Goal: Information Seeking & Learning: Find specific fact

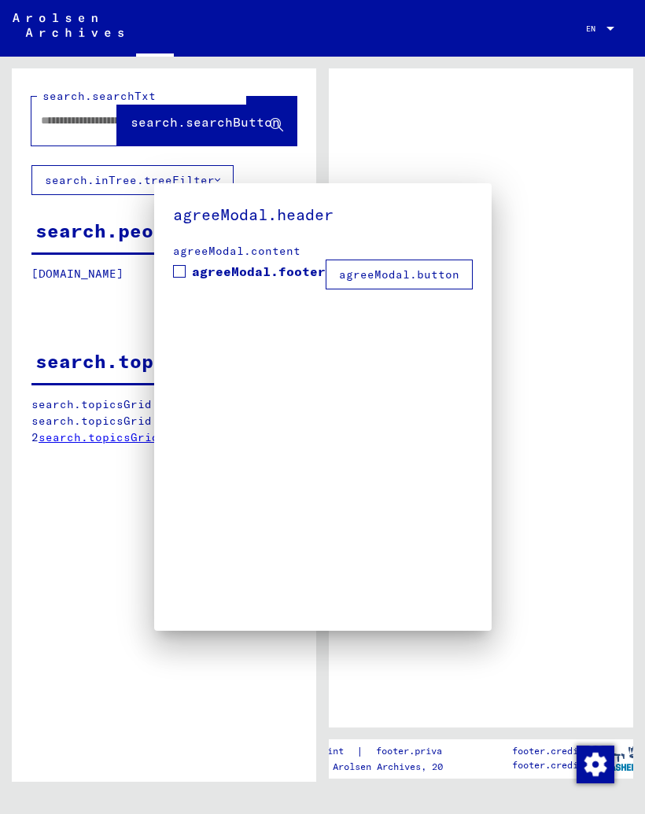
type input "**********"
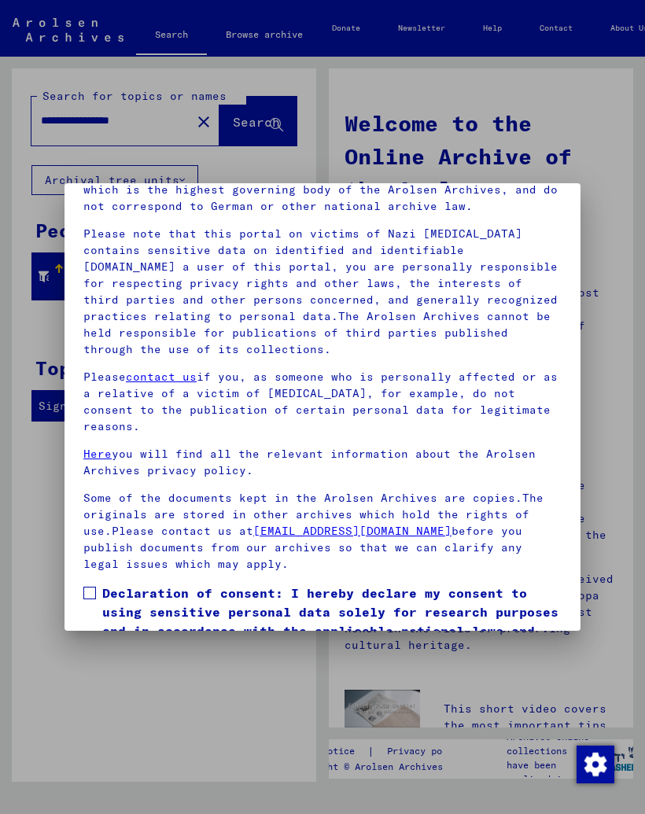
scroll to position [135, 0]
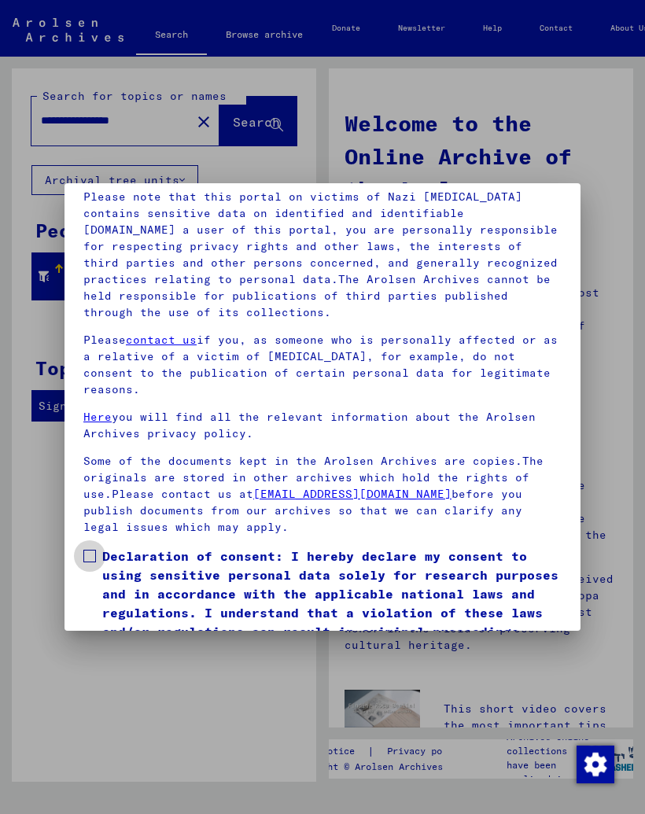
click at [94, 550] on span at bounding box center [89, 556] width 13 height 13
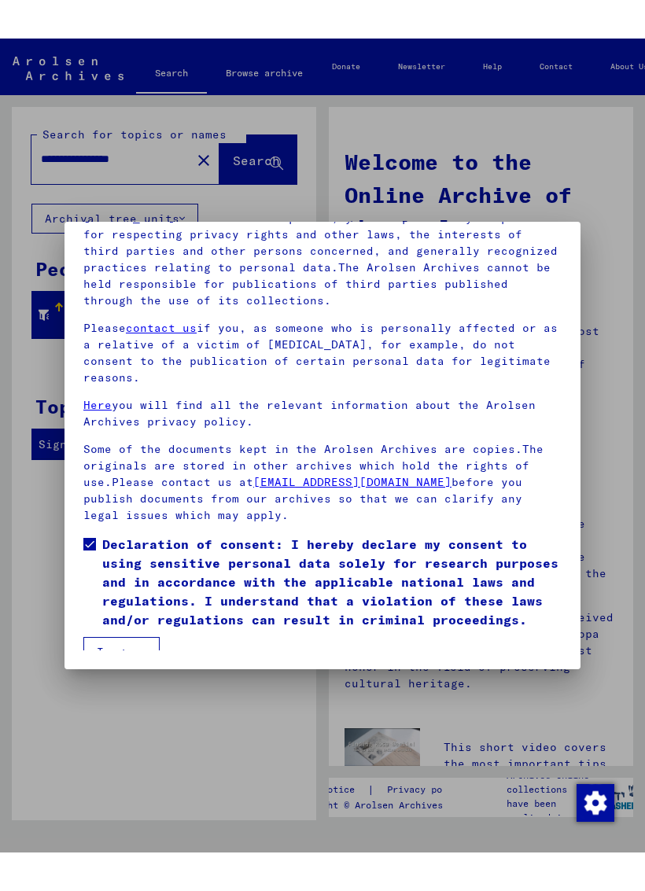
scroll to position [186, 0]
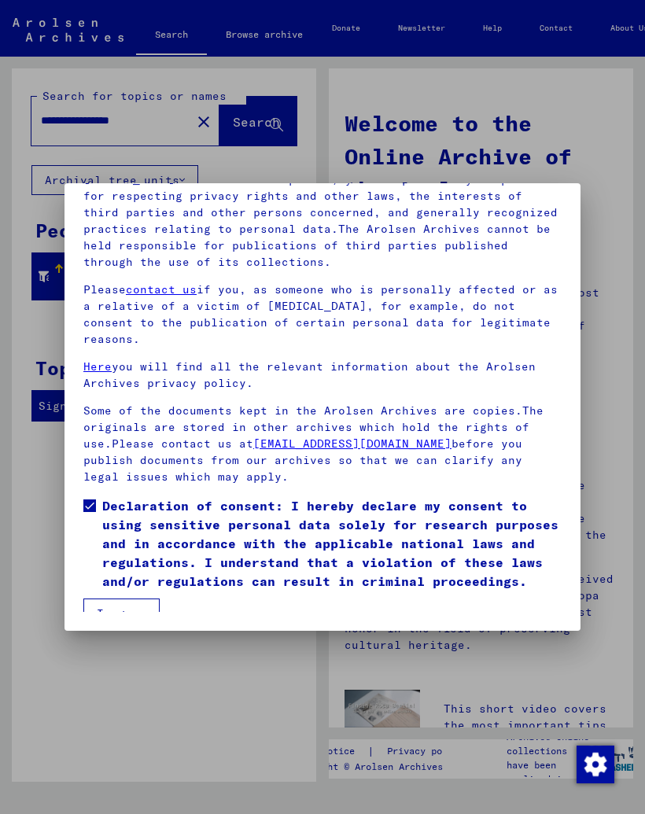
click at [131, 599] on button "I agree" at bounding box center [121, 614] width 76 height 30
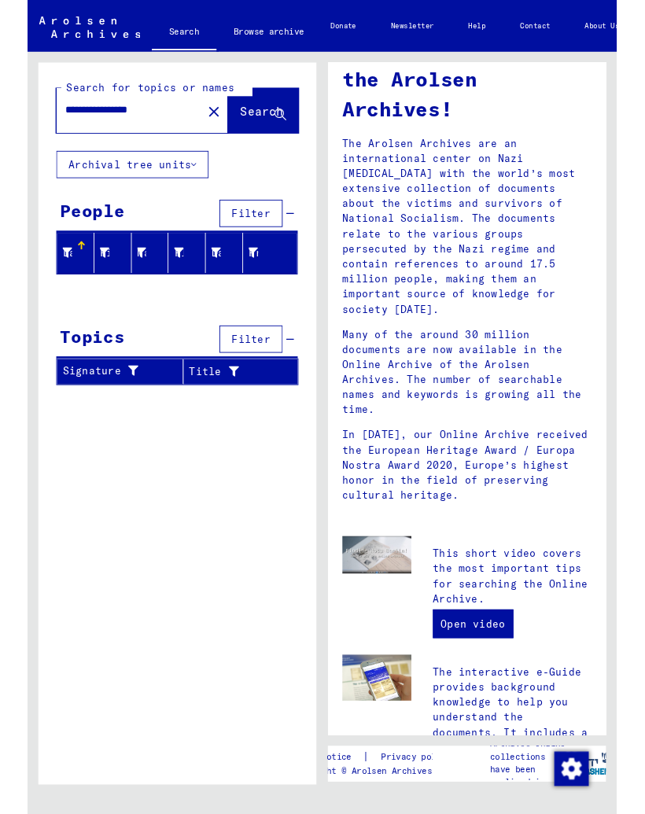
scroll to position [102, 0]
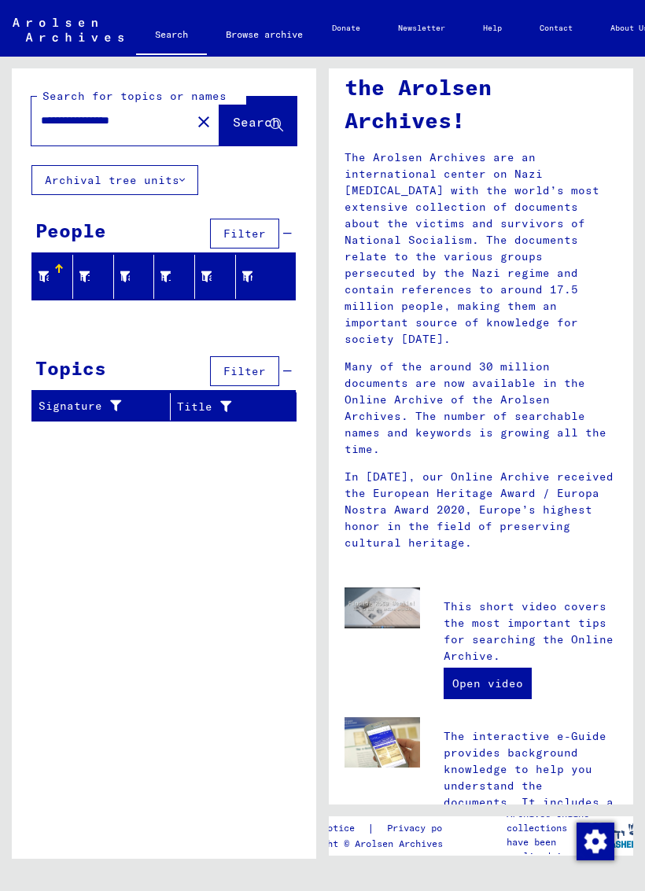
click at [48, 271] on icon at bounding box center [43, 276] width 11 height 11
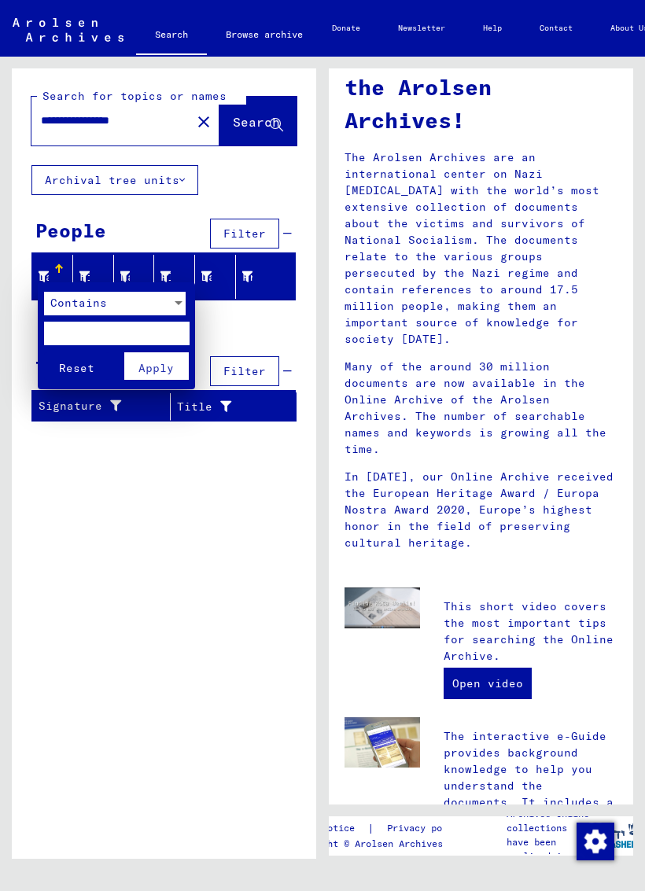
click at [208, 512] on div at bounding box center [322, 445] width 645 height 891
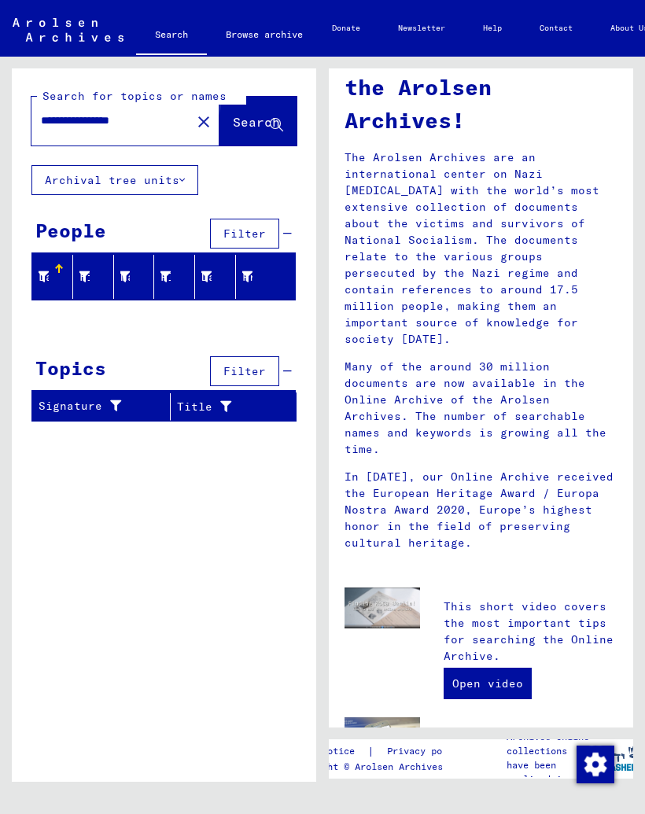
click at [260, 124] on span "Search" at bounding box center [256, 122] width 47 height 16
click at [276, 129] on icon at bounding box center [276, 125] width 13 height 13
click at [103, 127] on input "**********" at bounding box center [106, 120] width 131 height 17
click at [234, 510] on div "**********" at bounding box center [164, 430] width 304 height 725
click at [275, 124] on icon at bounding box center [276, 125] width 13 height 13
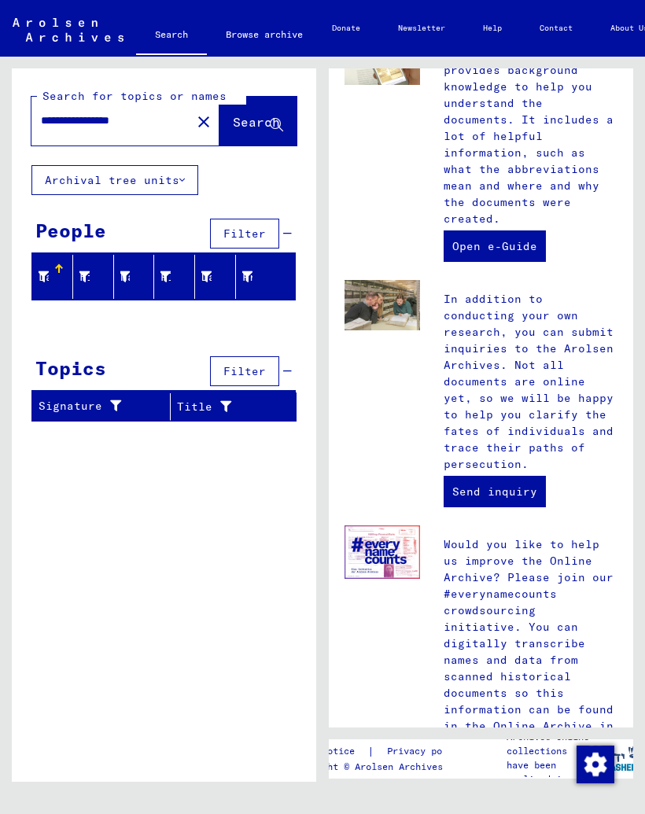
scroll to position [782, 0]
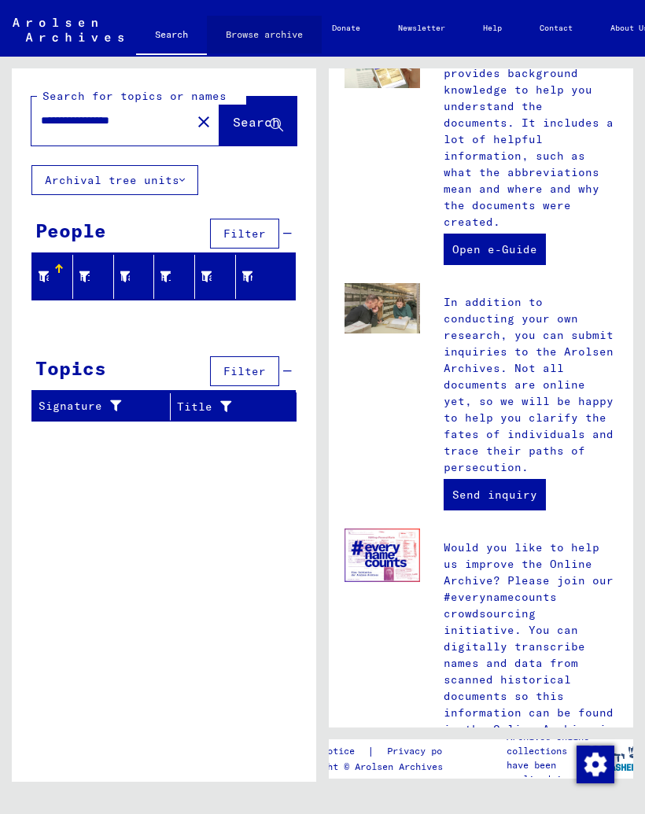
click at [273, 39] on link "Browse archive" at bounding box center [264, 35] width 115 height 38
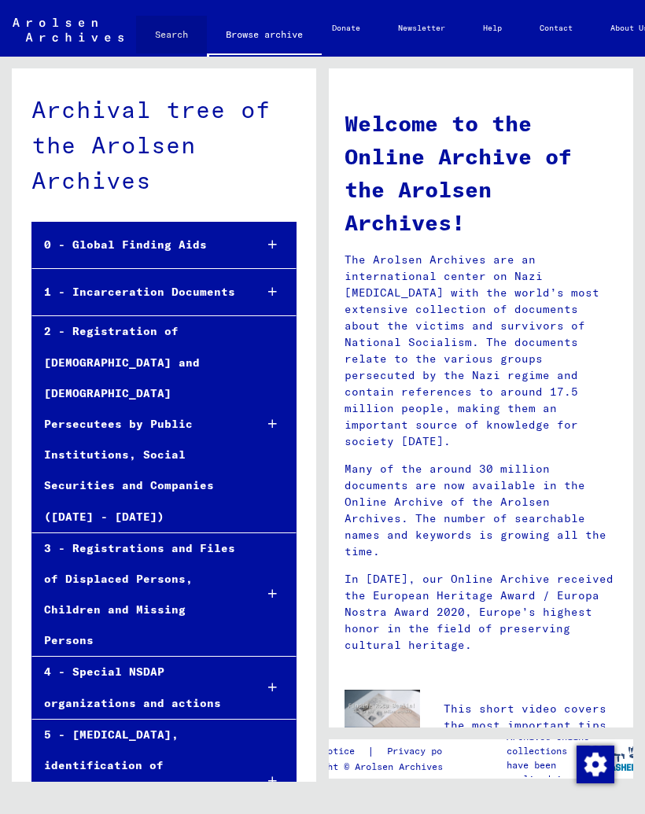
click at [178, 28] on link "Search" at bounding box center [171, 35] width 71 height 38
